Goal: Transaction & Acquisition: Purchase product/service

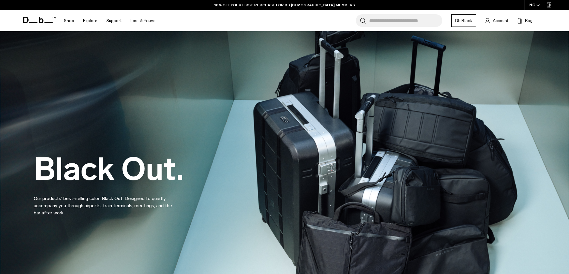
click at [538, 4] on icon "button" at bounding box center [537, 5] width 3 height 2
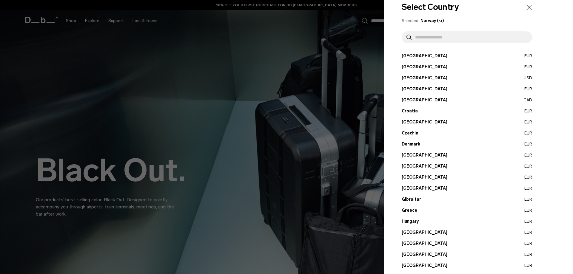
scroll to position [60, 0]
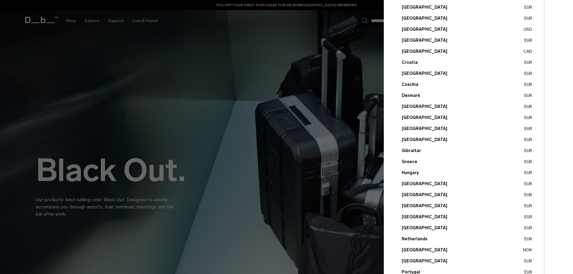
click at [416, 94] on button "Denmark EUR" at bounding box center [467, 96] width 131 height 6
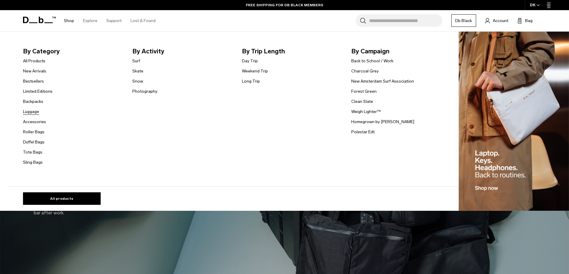
click at [32, 113] on link "Luggage" at bounding box center [31, 112] width 16 height 6
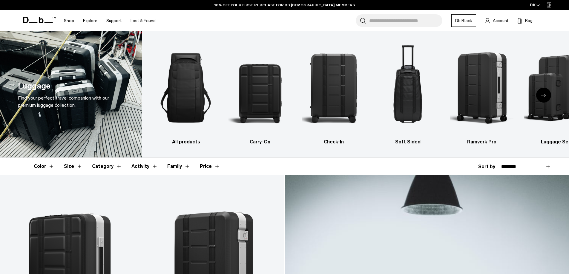
click at [96, 166] on button "Category" at bounding box center [107, 166] width 30 height 17
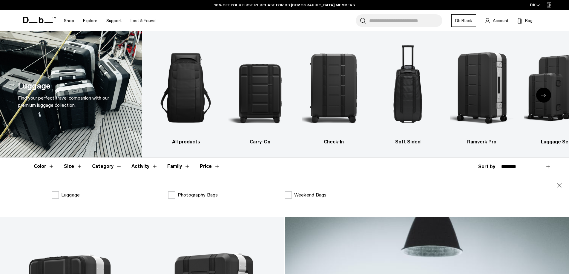
click at [98, 166] on button "Category" at bounding box center [107, 166] width 30 height 17
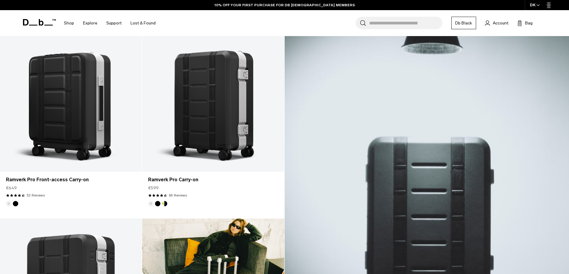
scroll to position [209, 0]
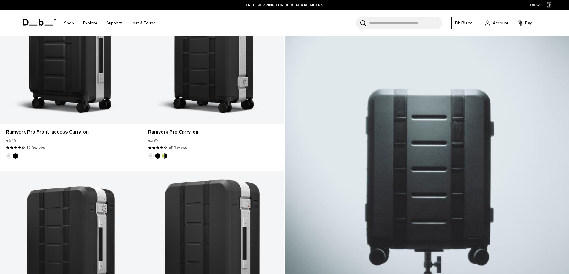
click at [537, 6] on icon "button" at bounding box center [537, 5] width 3 height 2
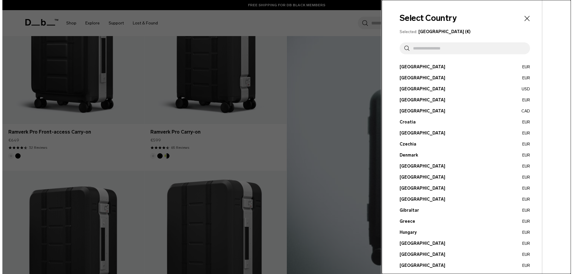
scroll to position [210, 0]
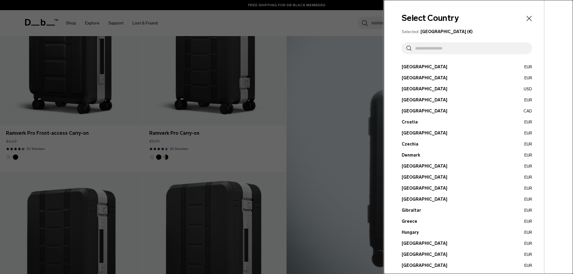
click at [298, 128] on div at bounding box center [286, 137] width 573 height 274
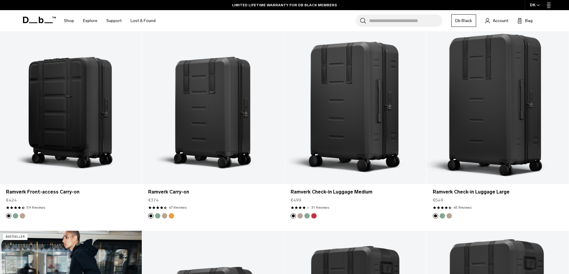
scroll to position [717, 0]
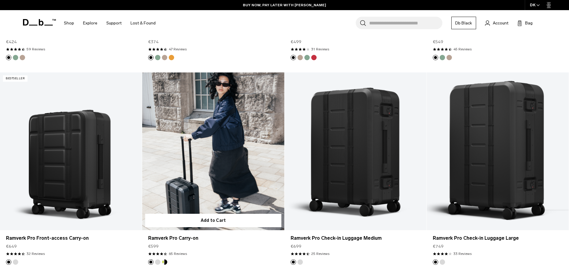
click at [210, 172] on link "Ramverk Pro Carry-on" at bounding box center [213, 152] width 142 height 158
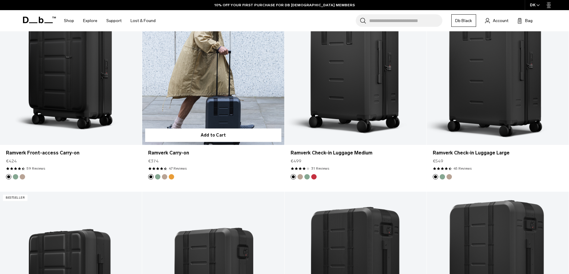
scroll to position [597, 0]
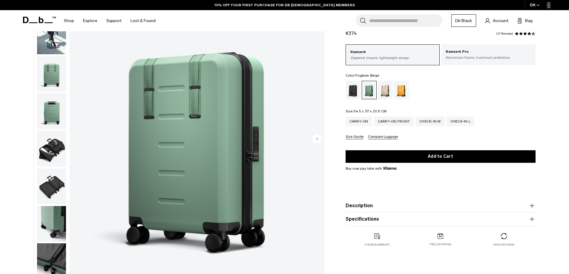
click at [384, 91] on div "Fogbow Beige" at bounding box center [385, 90] width 15 height 19
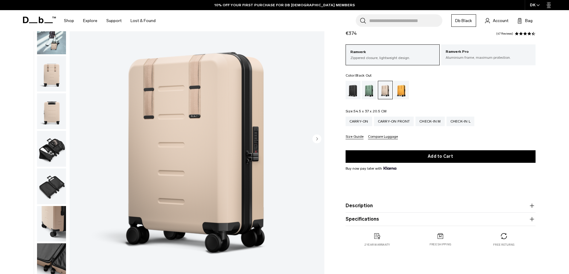
click at [355, 91] on div "Black Out" at bounding box center [353, 90] width 15 height 19
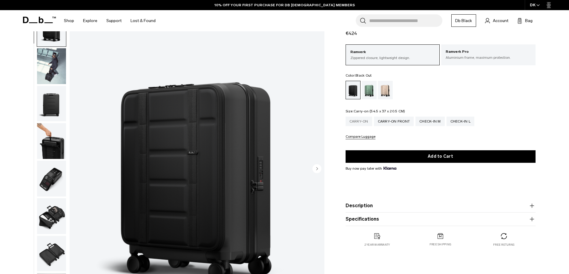
click at [362, 120] on div "Carry-on" at bounding box center [359, 122] width 27 height 10
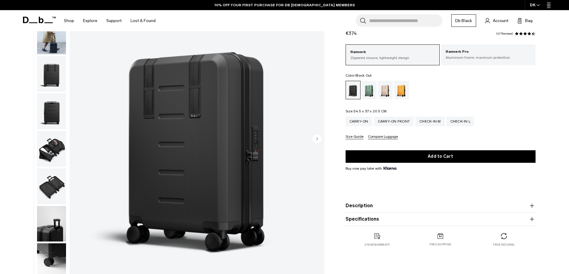
click at [49, 144] on img "button" at bounding box center [51, 149] width 29 height 36
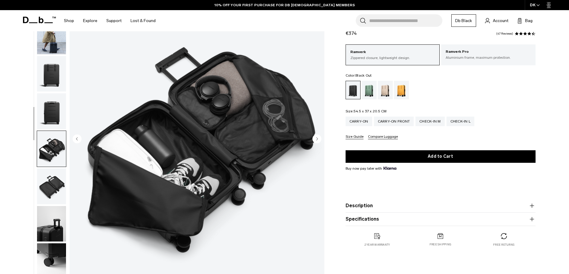
scroll to position [56, 0]
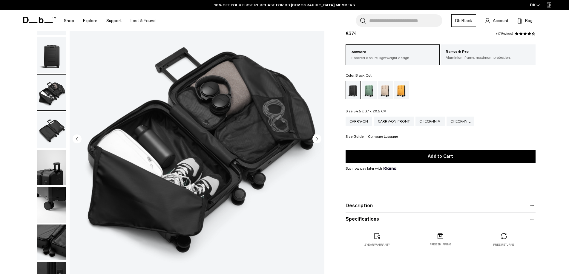
click at [53, 126] on img "button" at bounding box center [51, 130] width 29 height 36
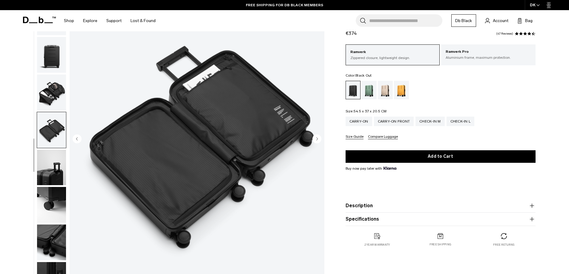
click at [53, 167] on img "button" at bounding box center [51, 168] width 29 height 36
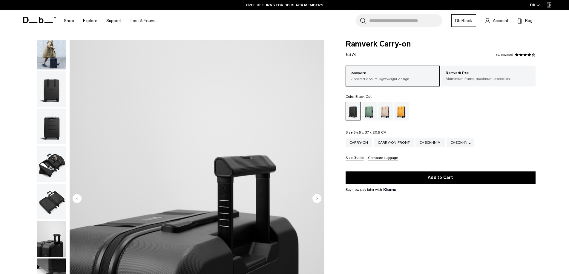
scroll to position [0, 0]
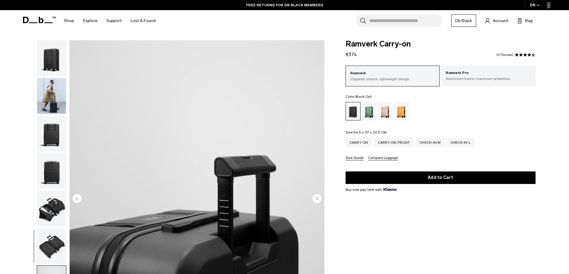
click at [55, 67] on img "button" at bounding box center [51, 59] width 29 height 36
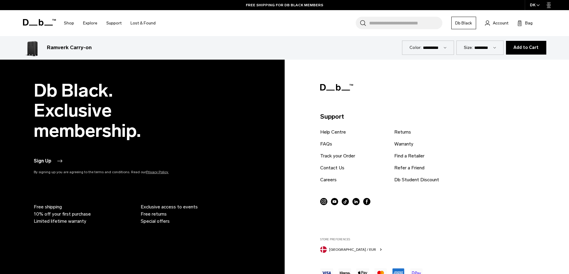
scroll to position [2228, 0]
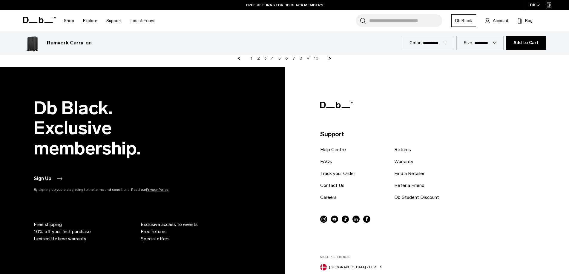
drag, startPoint x: 568, startPoint y: 234, endPoint x: 573, endPoint y: 198, distance: 37.0
click at [544, 219] on div "Db Black. Exclusive membership. Sign Up By signing up you are agreeing to the t…" at bounding box center [285, 210] width 538 height 225
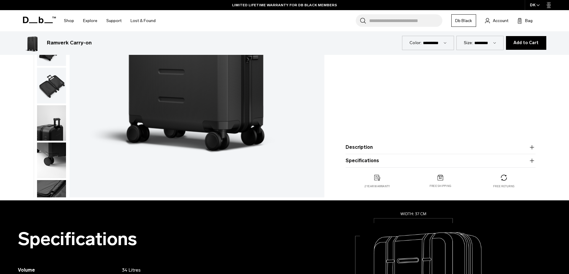
scroll to position [0, 0]
